Goal: Transaction & Acquisition: Download file/media

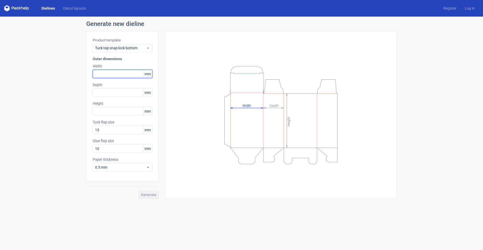
click at [128, 76] on input "text" at bounding box center [123, 74] width 60 height 8
type input "54"
type input "32"
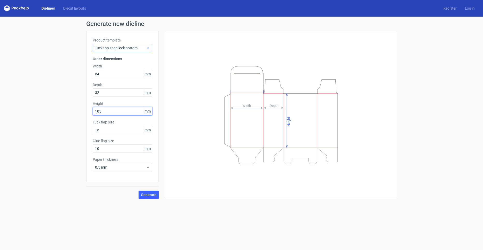
type input "105"
click at [117, 49] on span "Tuck top snap lock bottom" at bounding box center [120, 47] width 51 height 5
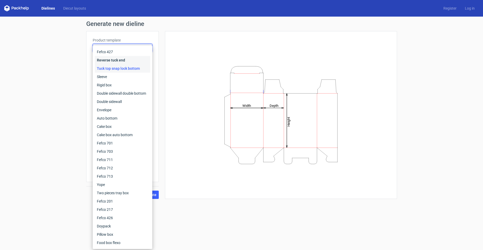
click at [110, 62] on div "Reverse tuck end" at bounding box center [122, 60] width 55 height 8
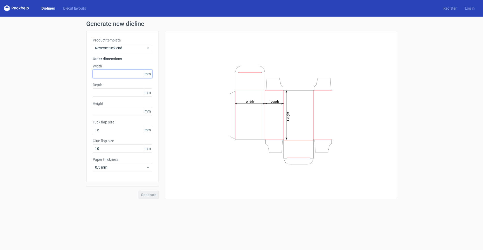
click at [103, 74] on input "text" at bounding box center [123, 74] width 60 height 8
type input "54"
type input "32"
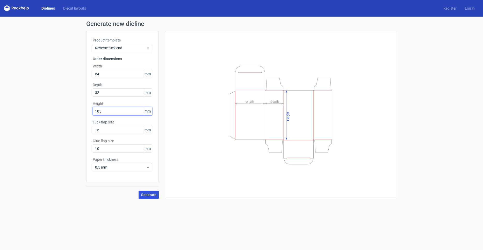
type input "105"
click at [148, 194] on span "Generate" at bounding box center [149, 195] width 16 height 4
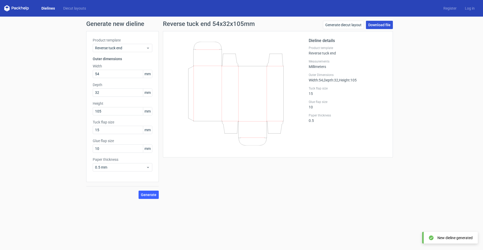
click at [376, 27] on link "Download file" at bounding box center [379, 25] width 27 height 8
